Goal: Find specific page/section: Find specific page/section

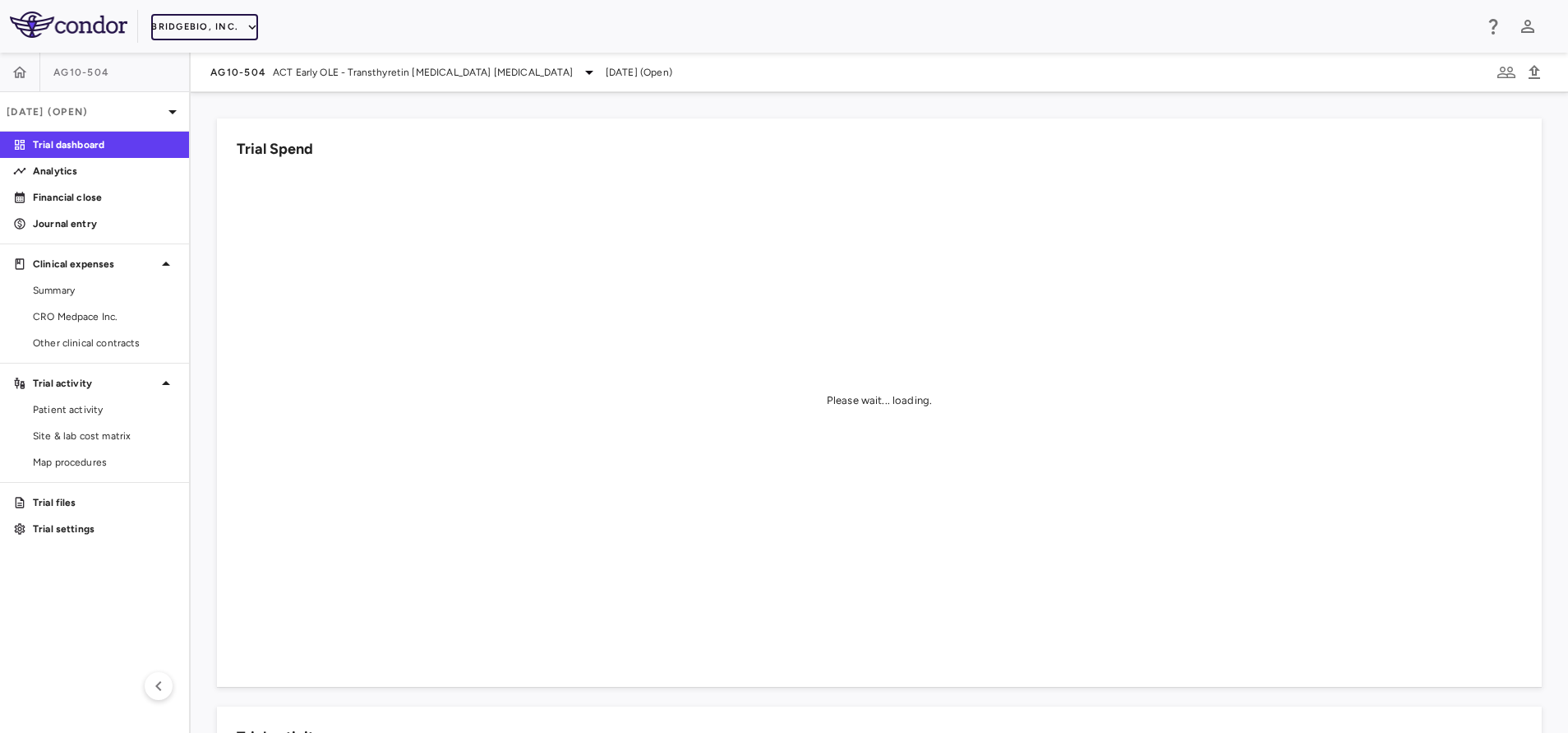
click at [161, 28] on button "BridgeBio, Inc." at bounding box center [205, 27] width 107 height 27
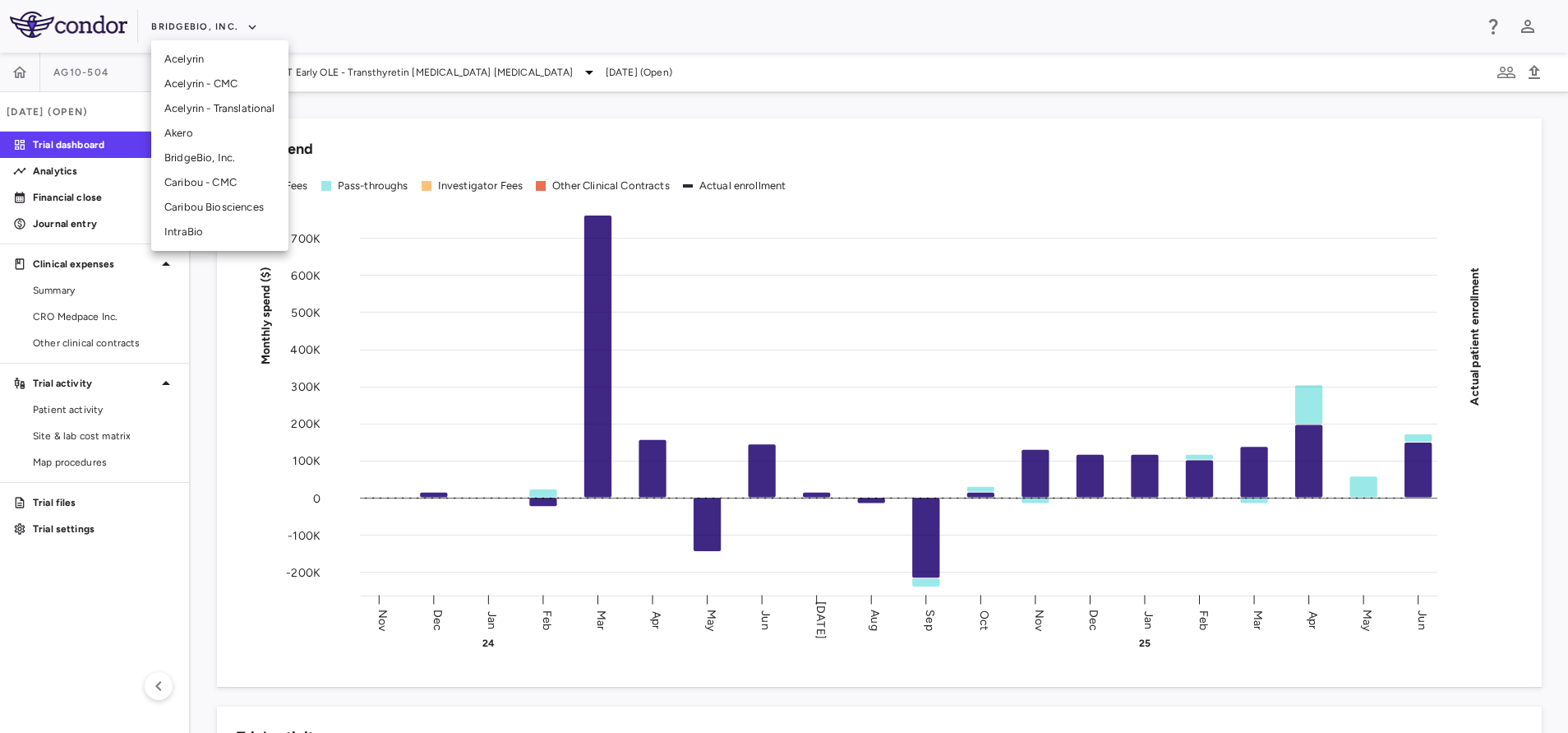
click at [216, 125] on li "Akero" at bounding box center [220, 133] width 138 height 25
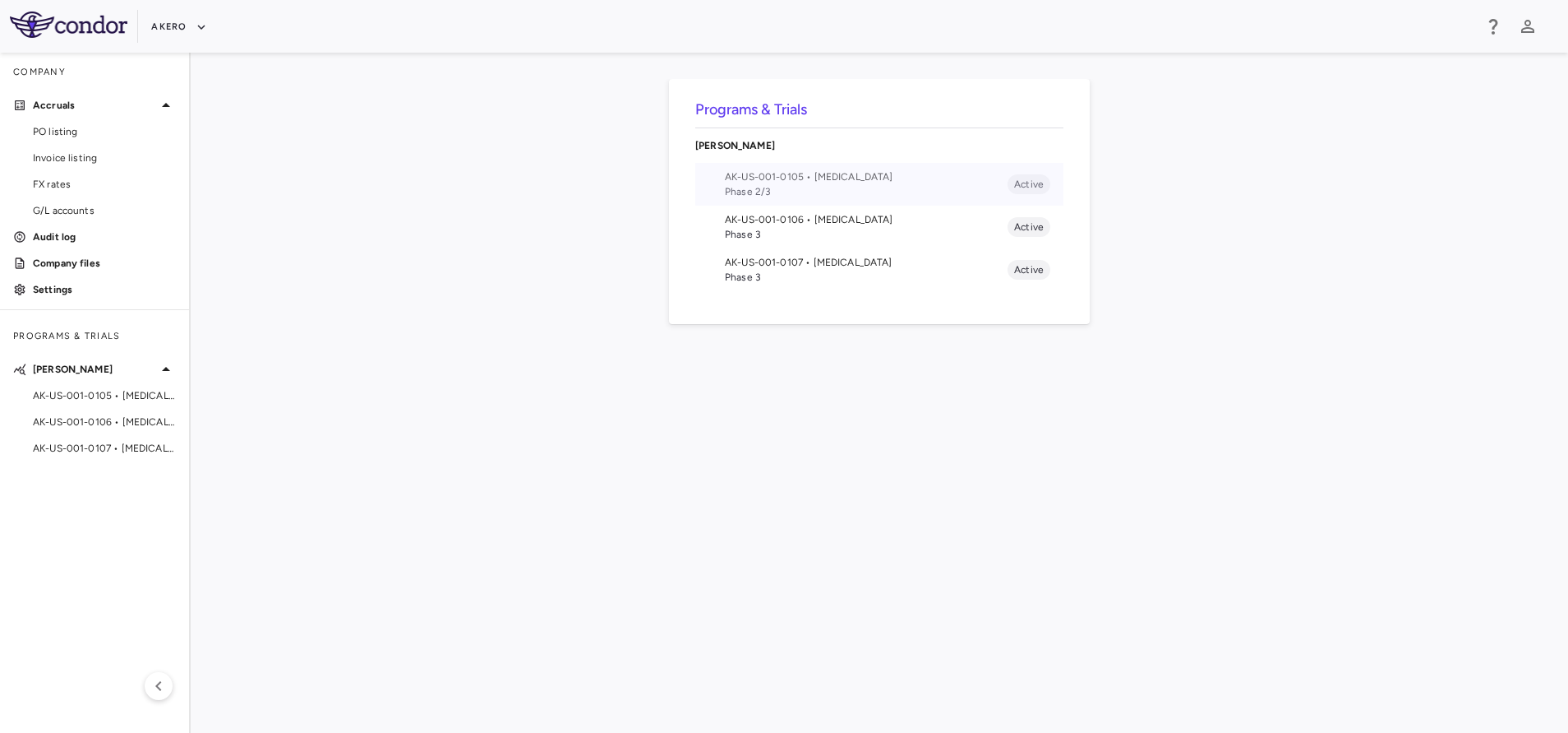
click at [810, 182] on span "AK-US-001-0105 • Nonalcoholic Steatohepatitis" at bounding box center [866, 176] width 283 height 15
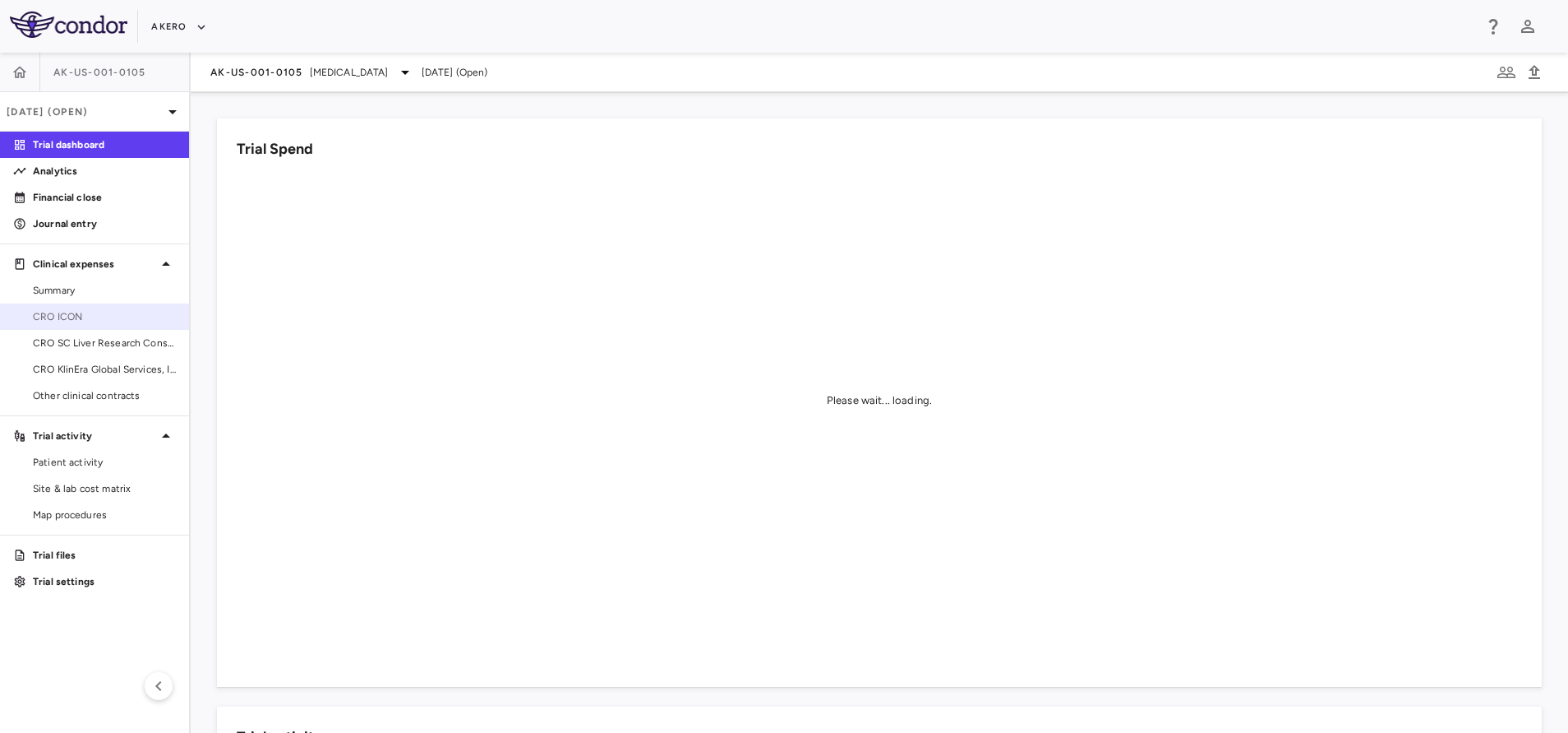
click at [70, 323] on span "CRO ICON" at bounding box center [104, 316] width 143 height 15
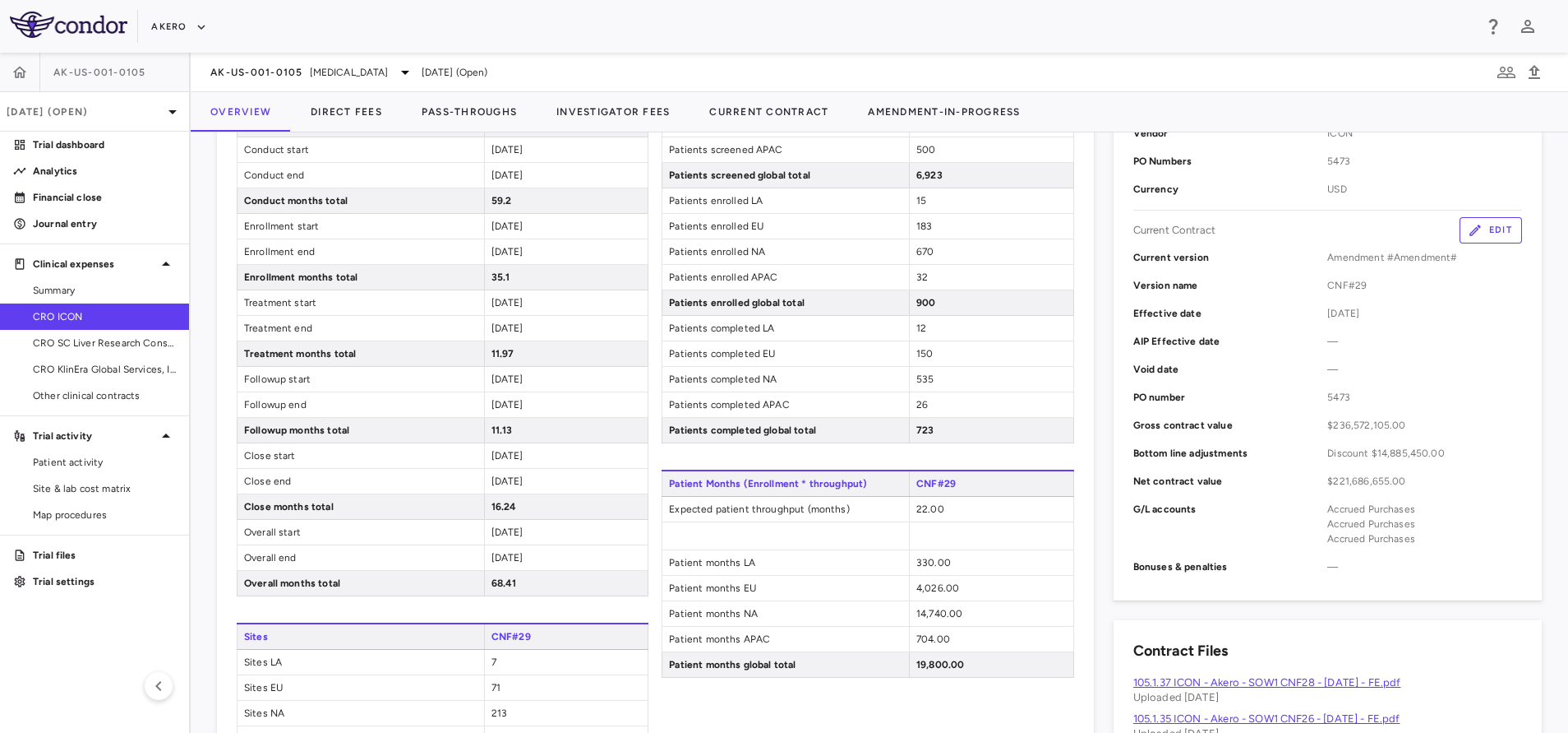
scroll to position [416, 0]
